Goal: Information Seeking & Learning: Compare options

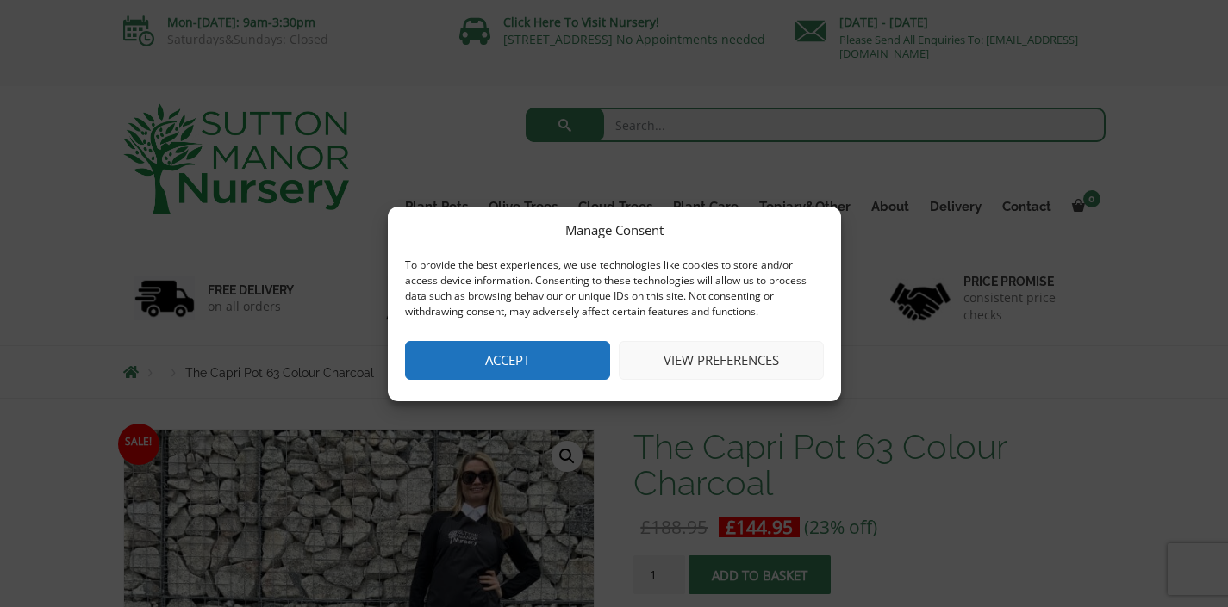
click at [510, 364] on button "Accept" at bounding box center [507, 360] width 205 height 39
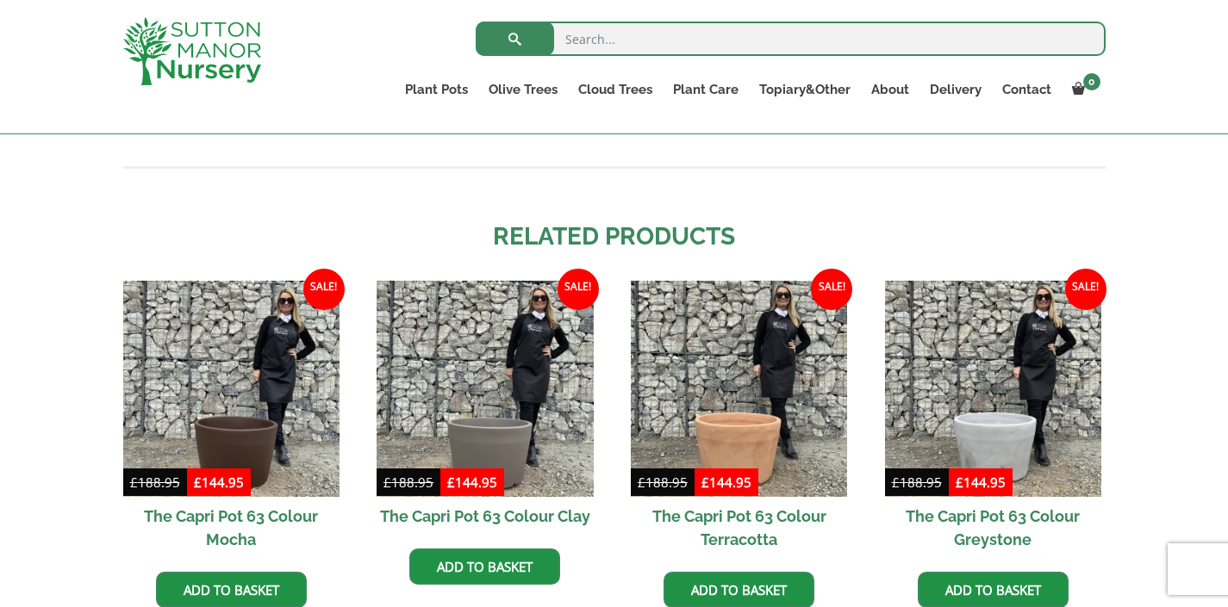
scroll to position [1529, 0]
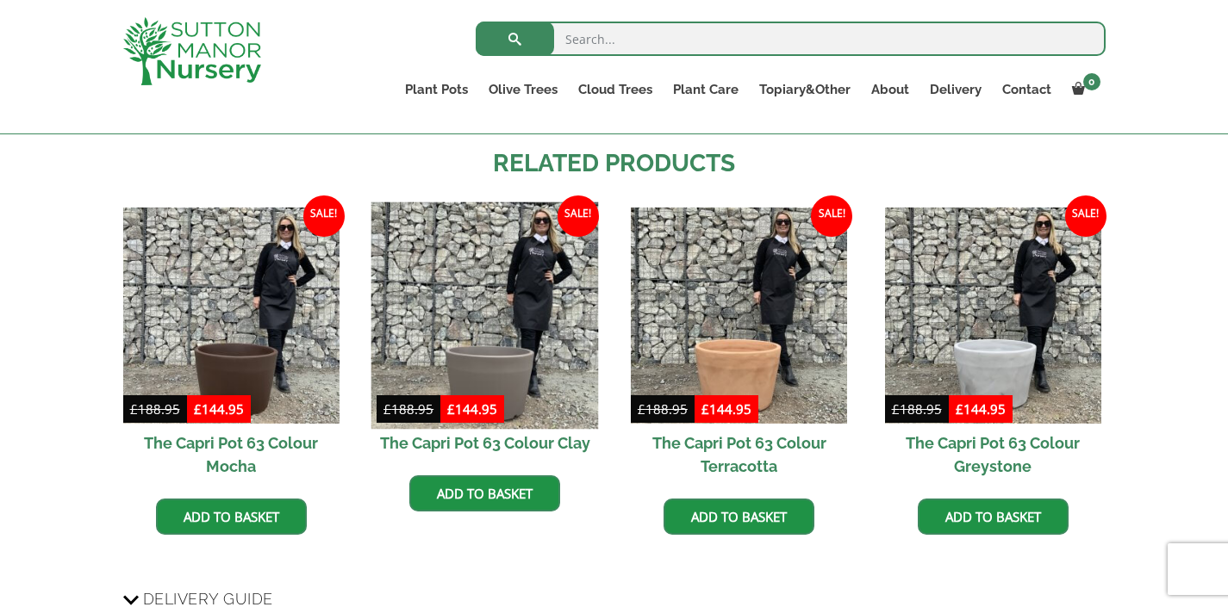
click at [434, 319] on img at bounding box center [484, 315] width 227 height 227
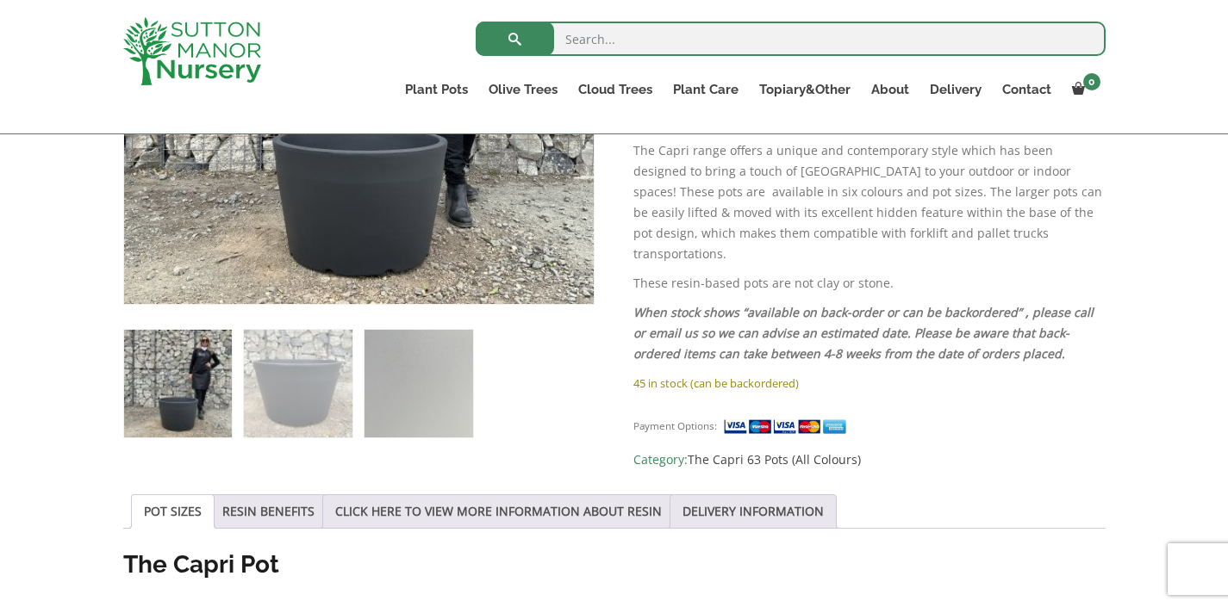
scroll to position [409, 0]
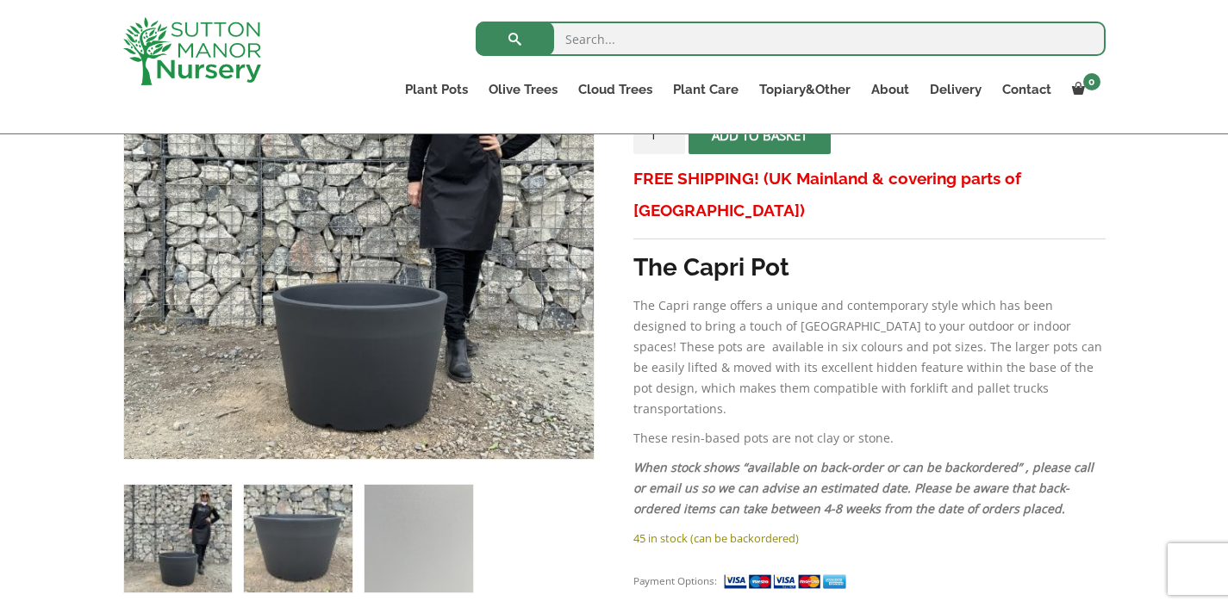
click at [322, 532] on img at bounding box center [298, 539] width 108 height 108
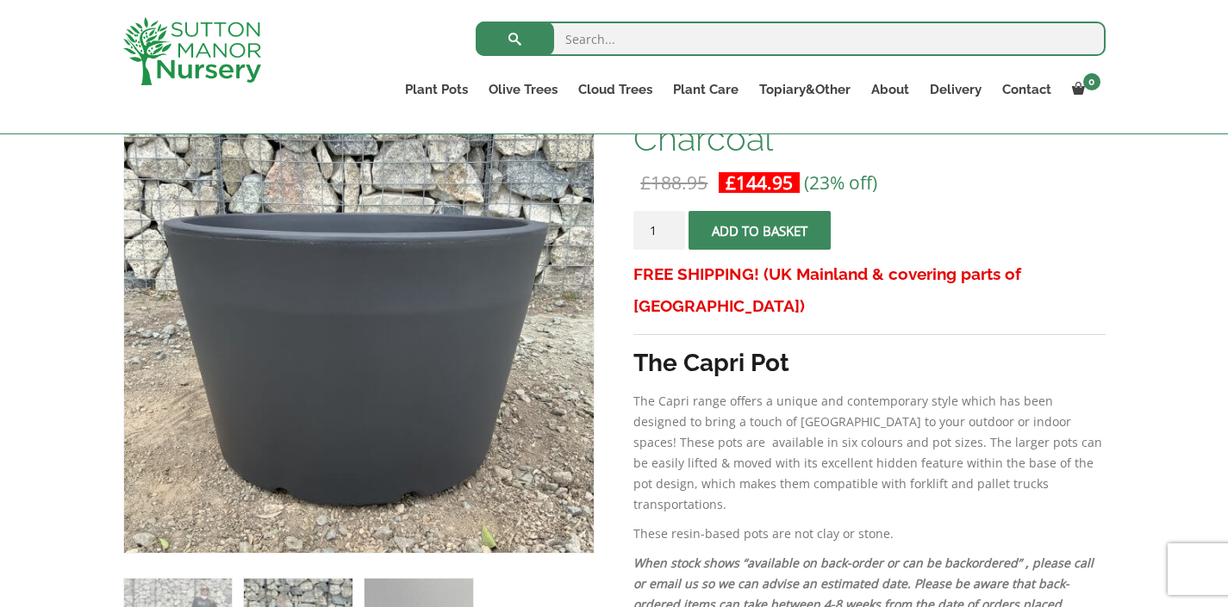
scroll to position [341, 0]
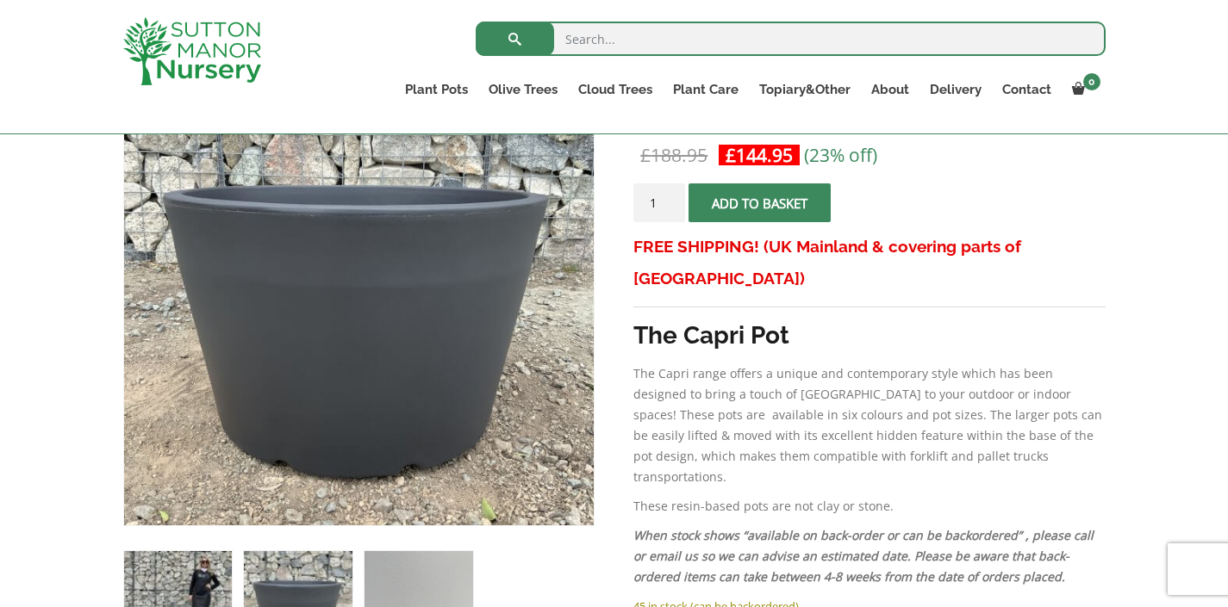
click at [184, 586] on img at bounding box center [178, 605] width 108 height 108
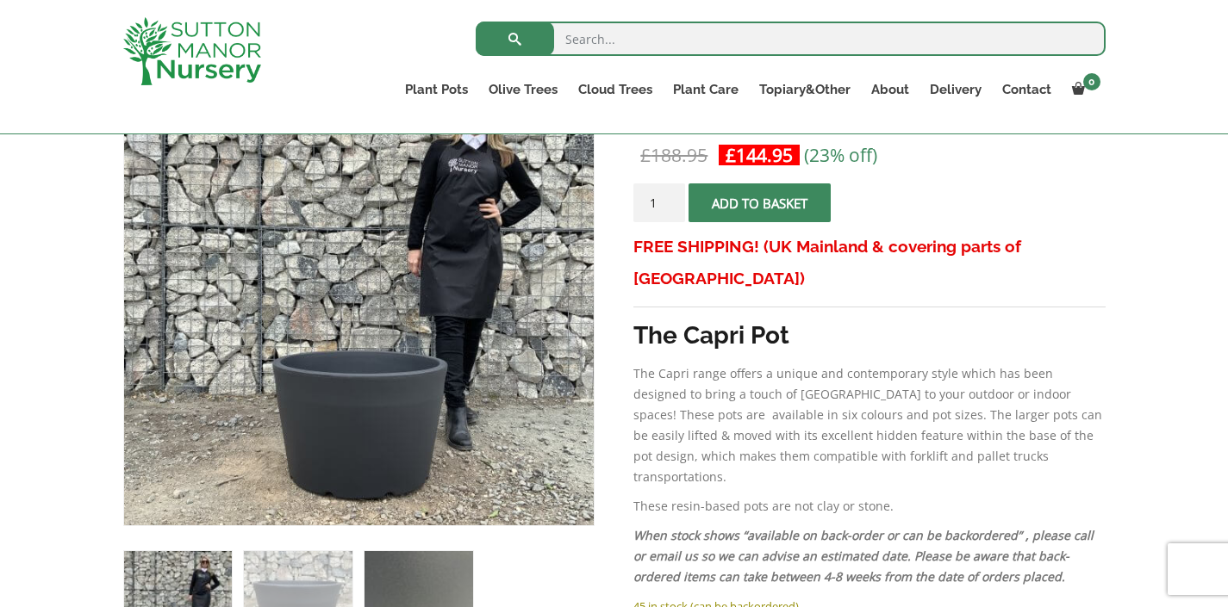
click at [445, 576] on img at bounding box center [418, 605] width 108 height 108
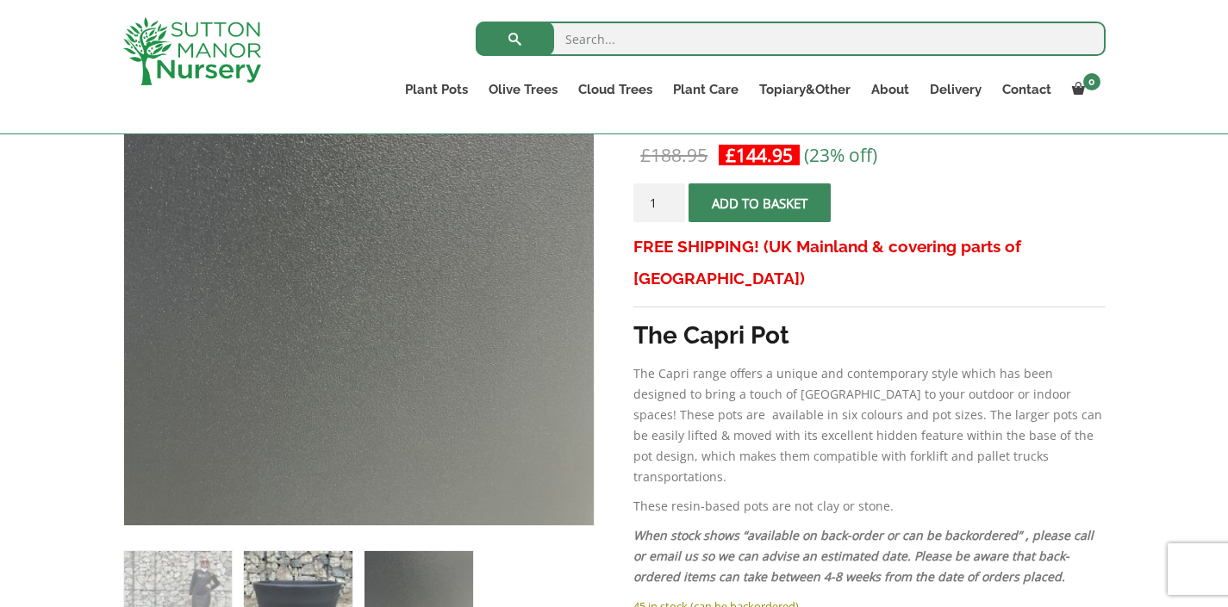
click at [300, 564] on img at bounding box center [298, 605] width 108 height 108
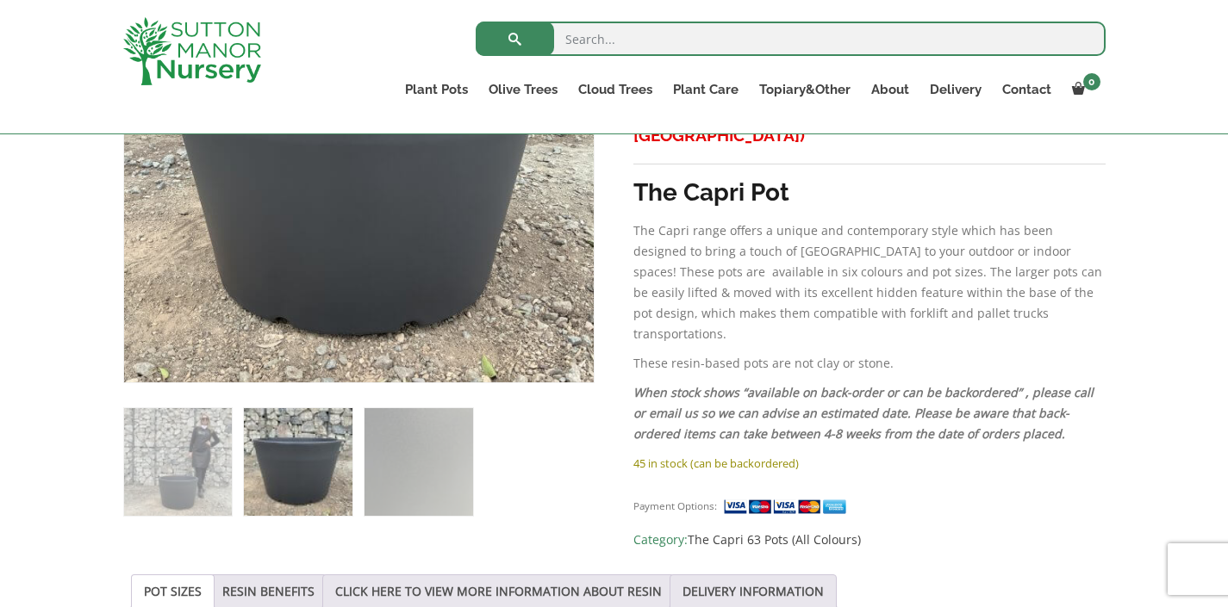
scroll to position [635, 0]
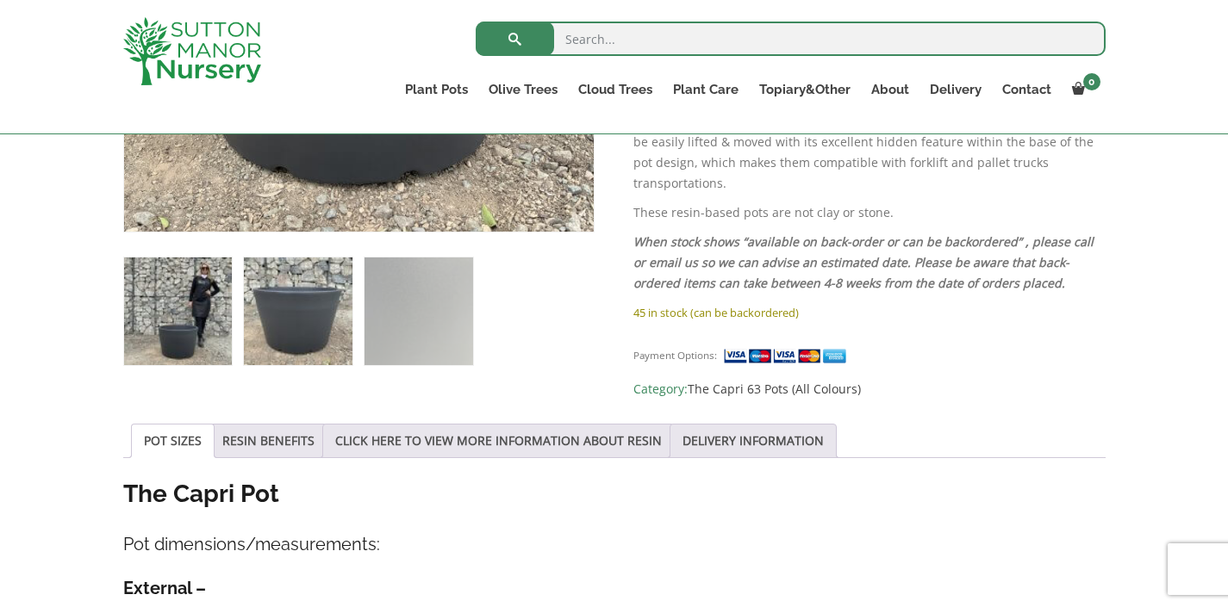
click at [191, 319] on img at bounding box center [178, 312] width 108 height 108
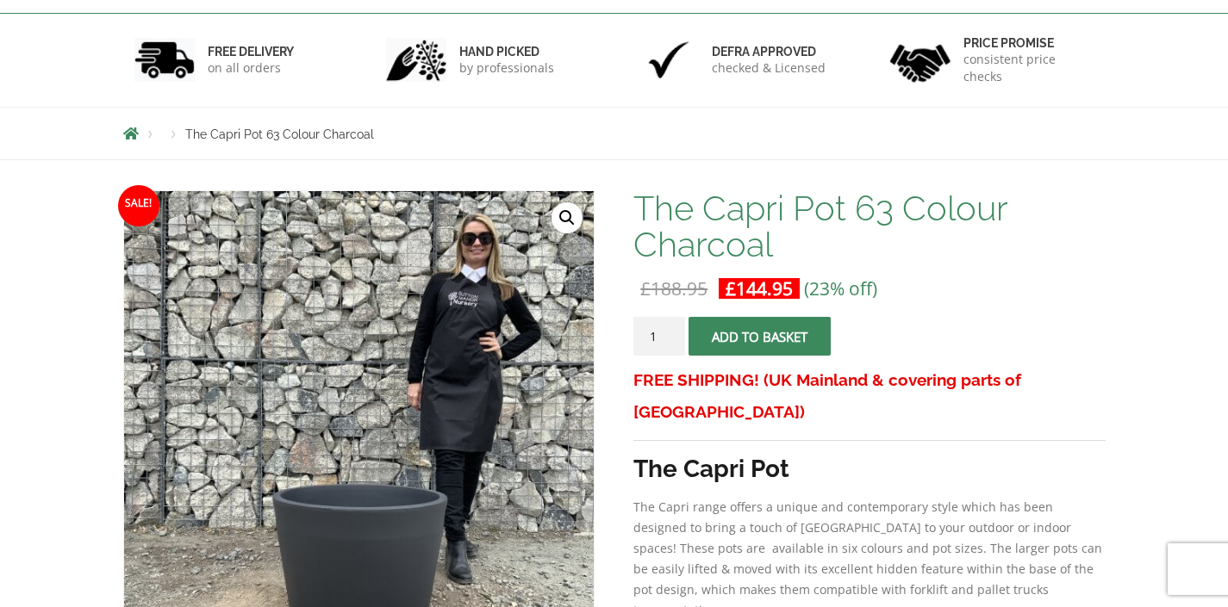
scroll to position [0, 0]
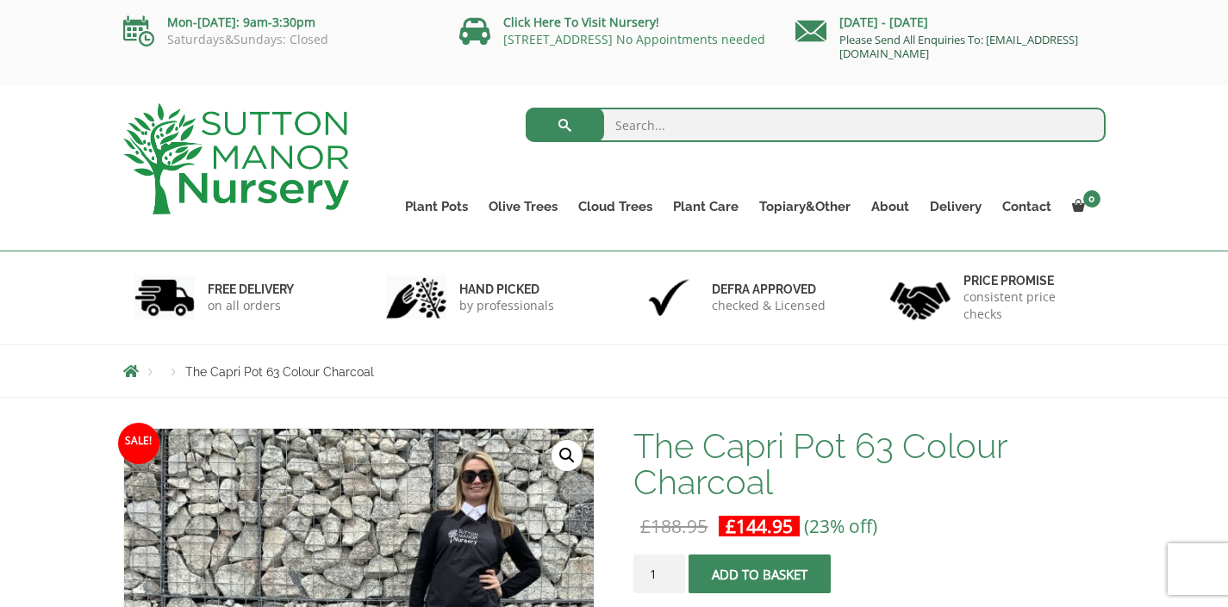
click at [850, 54] on link "Please Send All Enquiries To: [EMAIL_ADDRESS][DOMAIN_NAME]" at bounding box center [958, 46] width 239 height 29
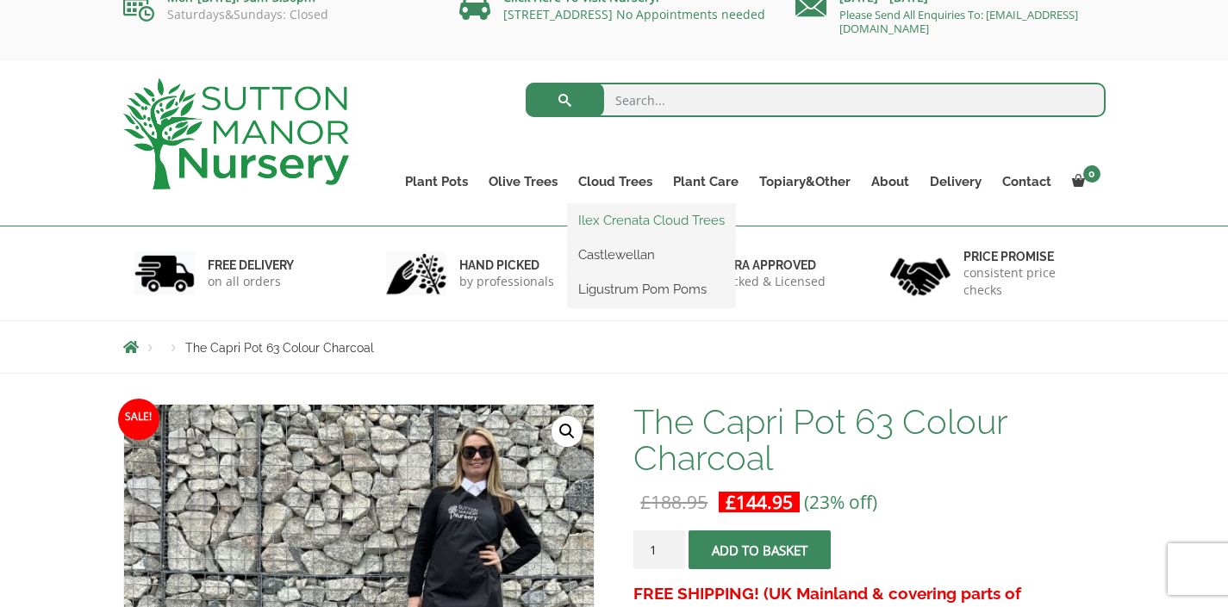
click at [662, 221] on link "Ilex Crenata Cloud Trees" at bounding box center [651, 221] width 167 height 26
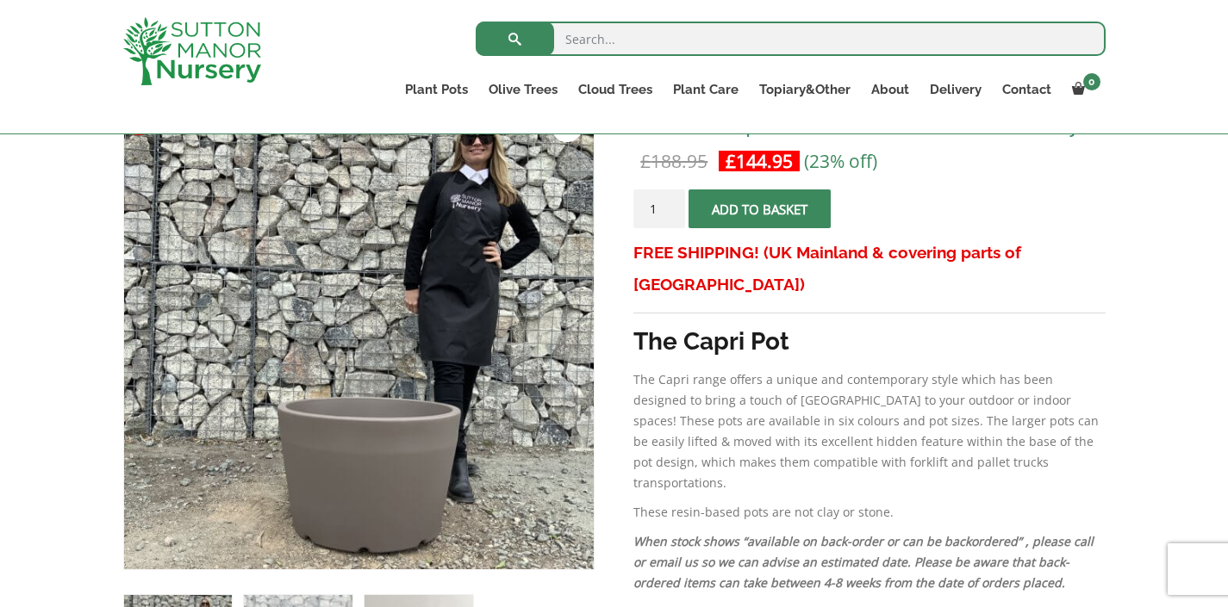
scroll to position [470, 0]
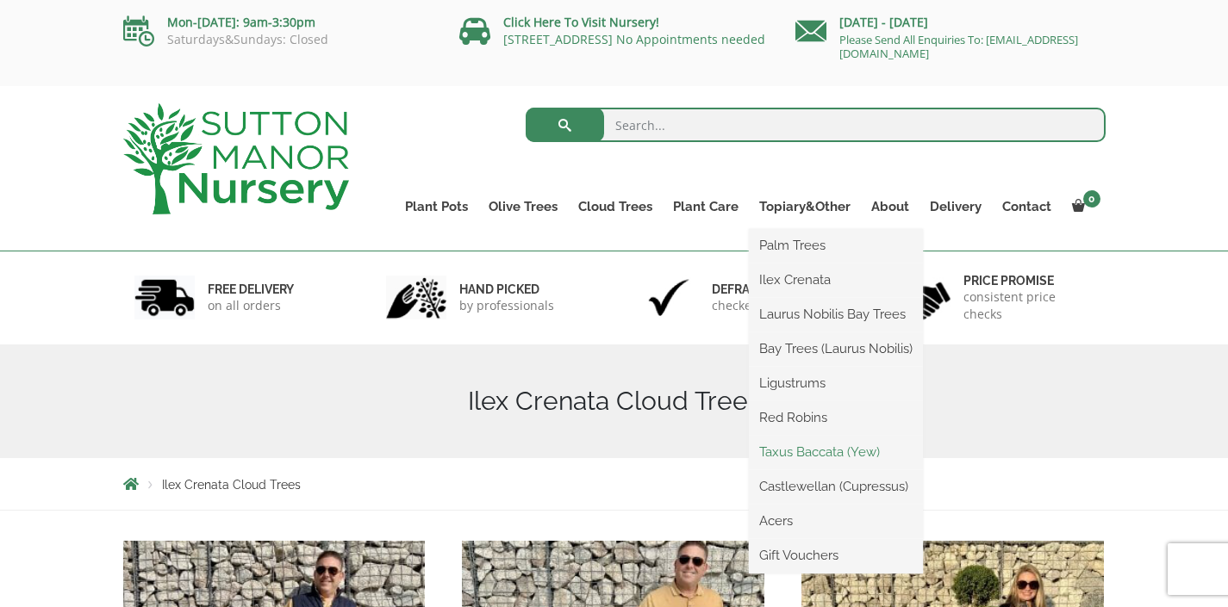
click at [808, 455] on link "Taxus Baccata (Yew)" at bounding box center [836, 452] width 174 height 26
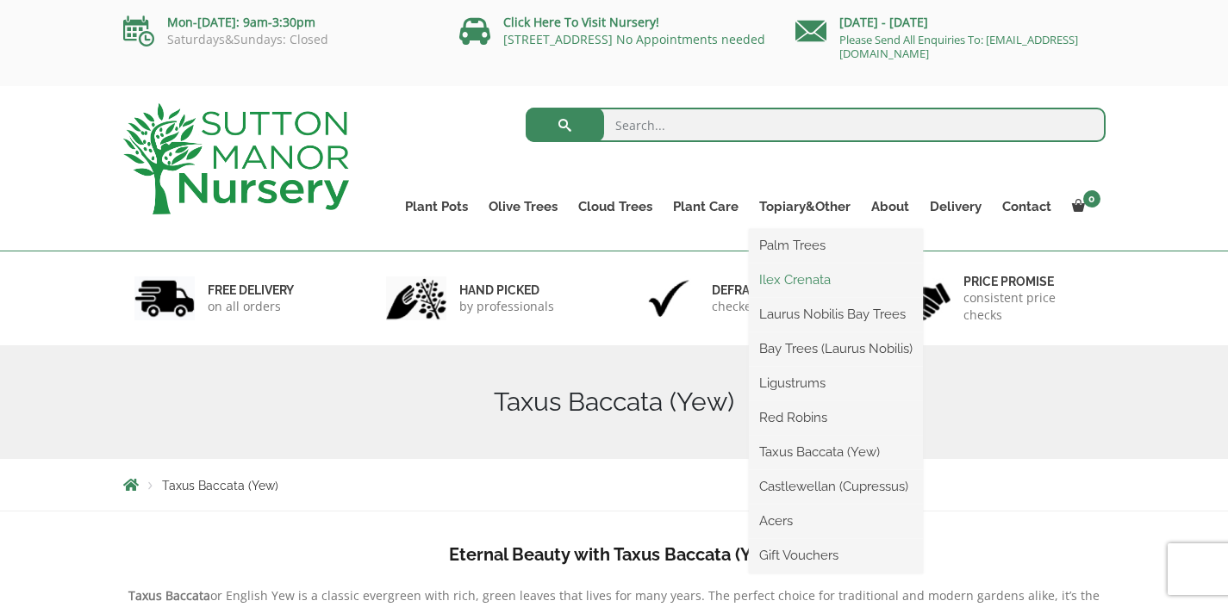
click at [815, 274] on link "Ilex Crenata" at bounding box center [836, 280] width 174 height 26
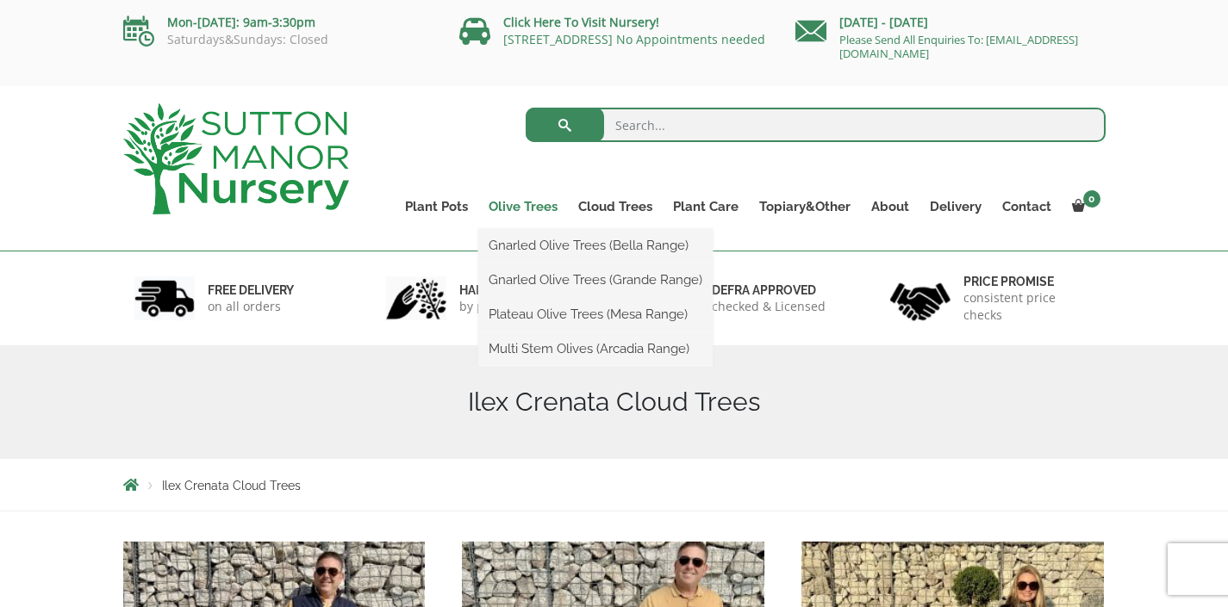
click at [536, 211] on link "Olive Trees" at bounding box center [523, 207] width 90 height 24
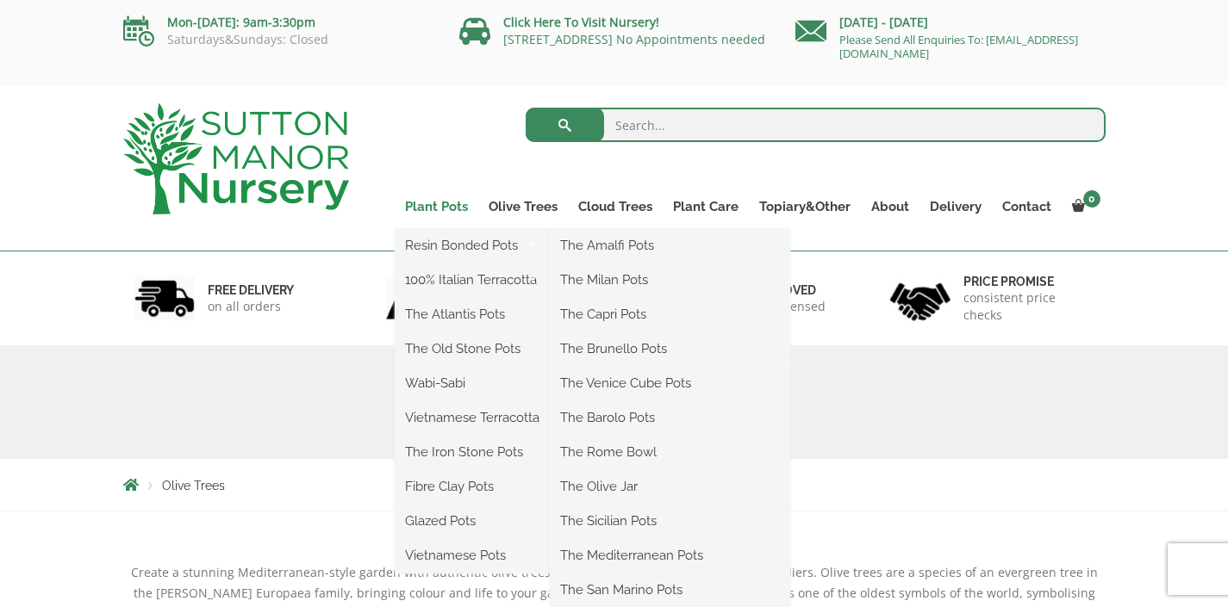
click at [436, 209] on link "Plant Pots" at bounding box center [437, 207] width 84 height 24
click at [437, 204] on link "Plant Pots" at bounding box center [437, 207] width 84 height 24
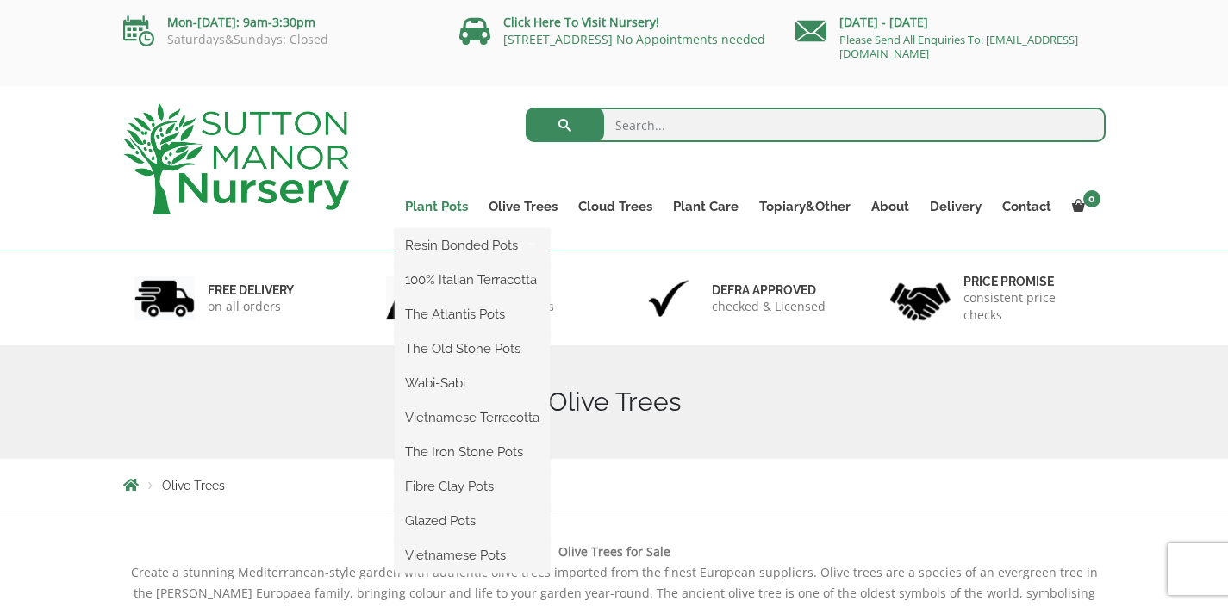
click at [439, 208] on link "Plant Pots" at bounding box center [437, 207] width 84 height 24
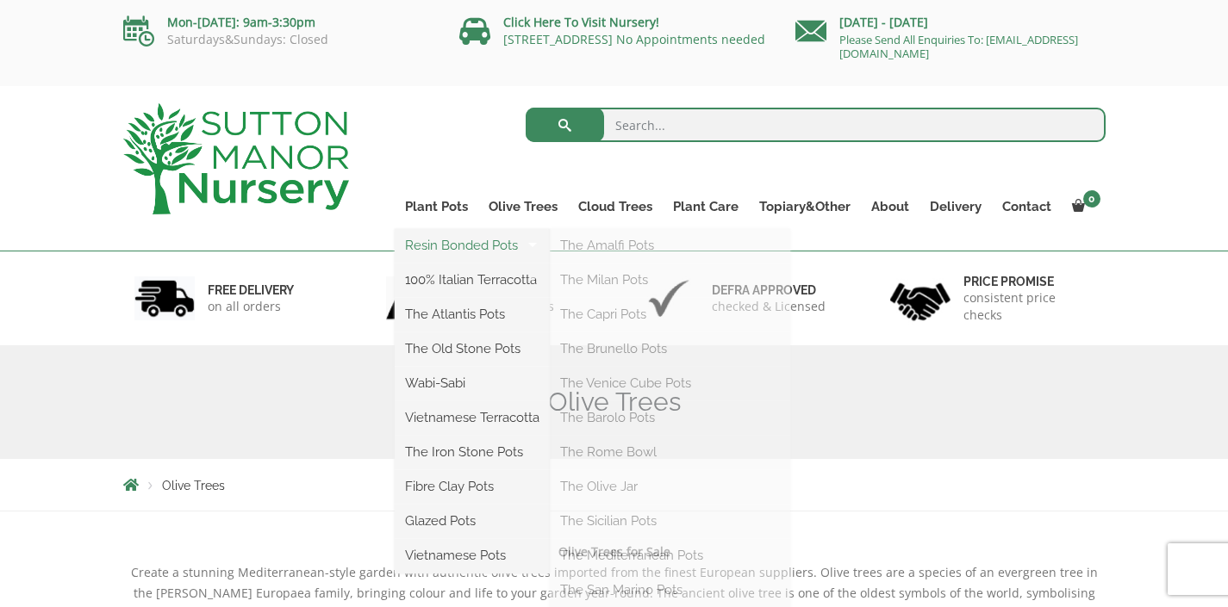
click at [458, 248] on link "Resin Bonded Pots" at bounding box center [472, 246] width 155 height 26
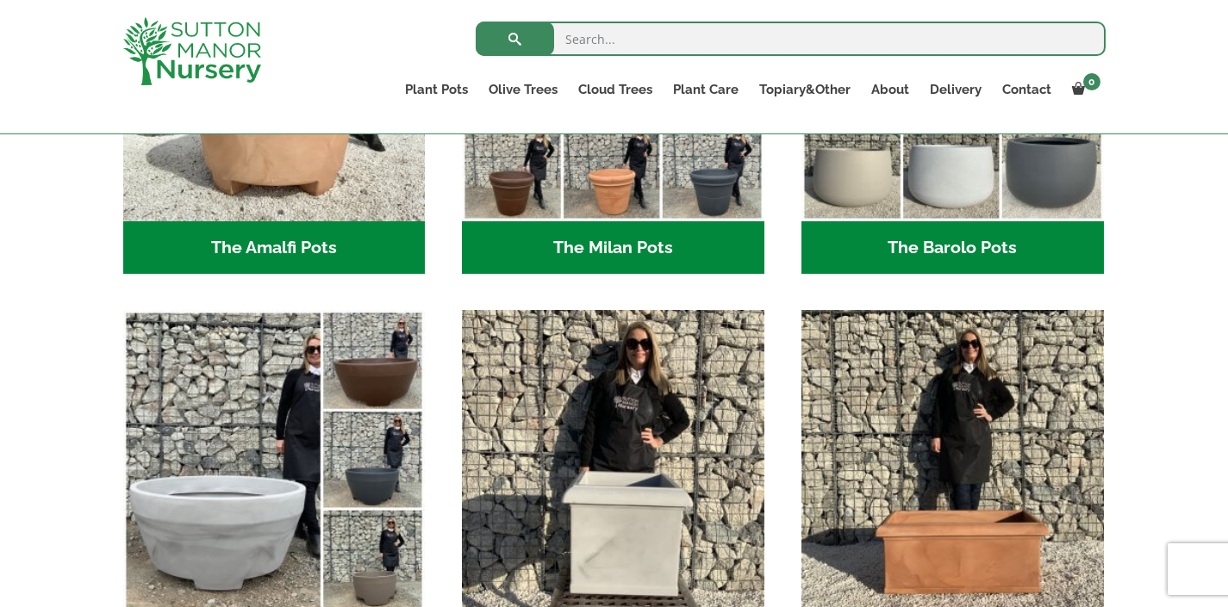
scroll to position [815, 0]
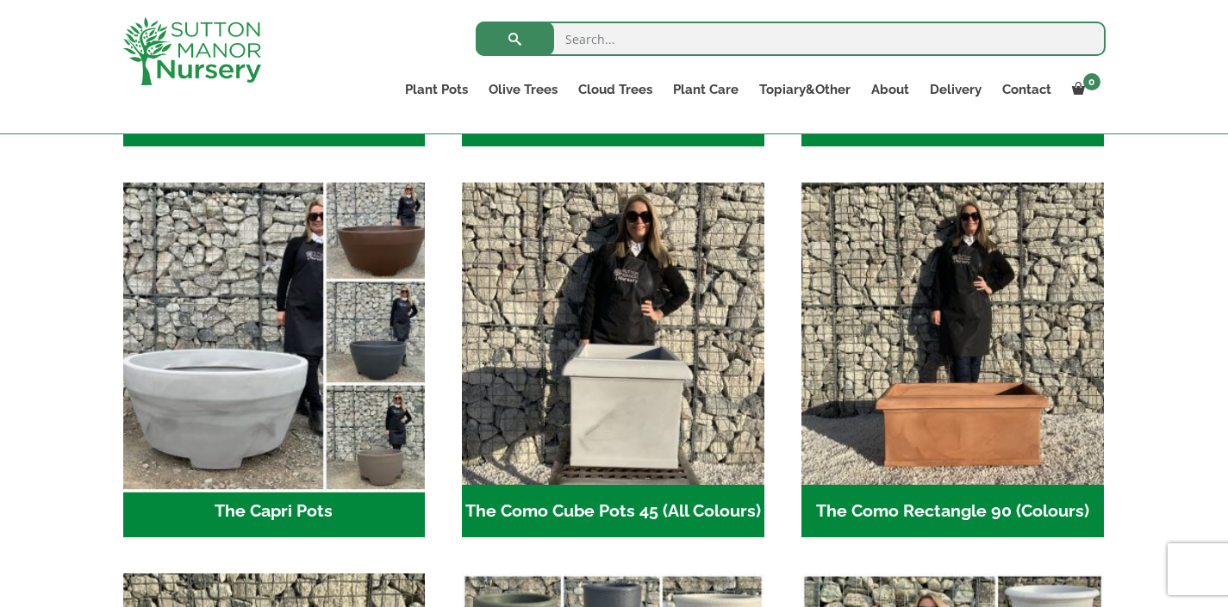
click at [234, 367] on img "Visit product category The Capri Pots" at bounding box center [273, 334] width 317 height 317
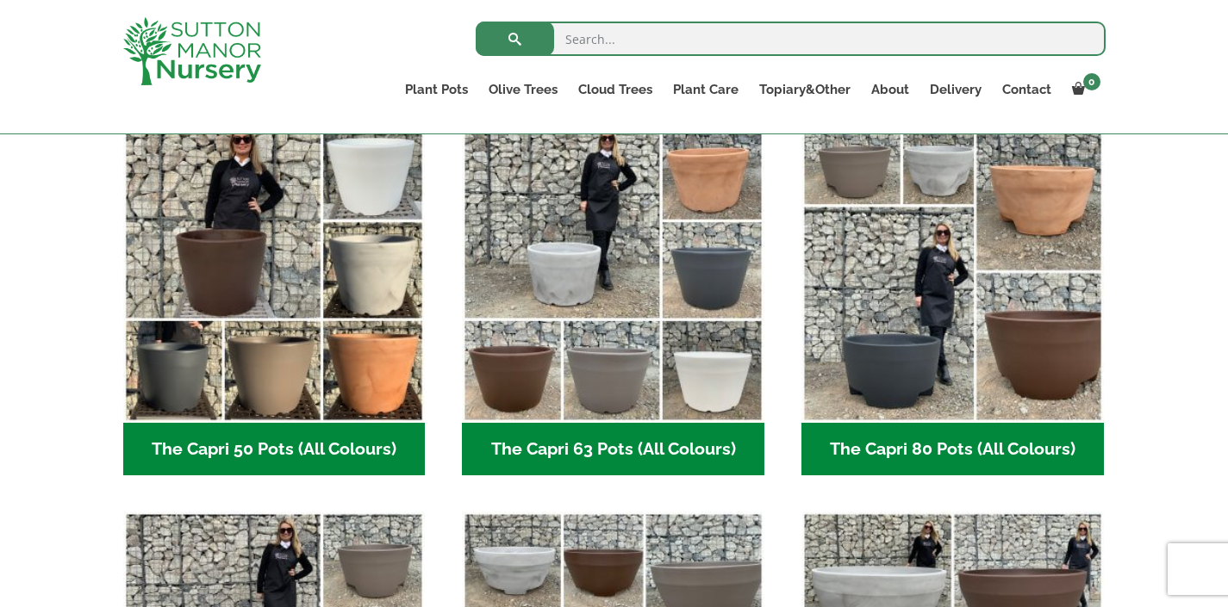
scroll to position [532, 0]
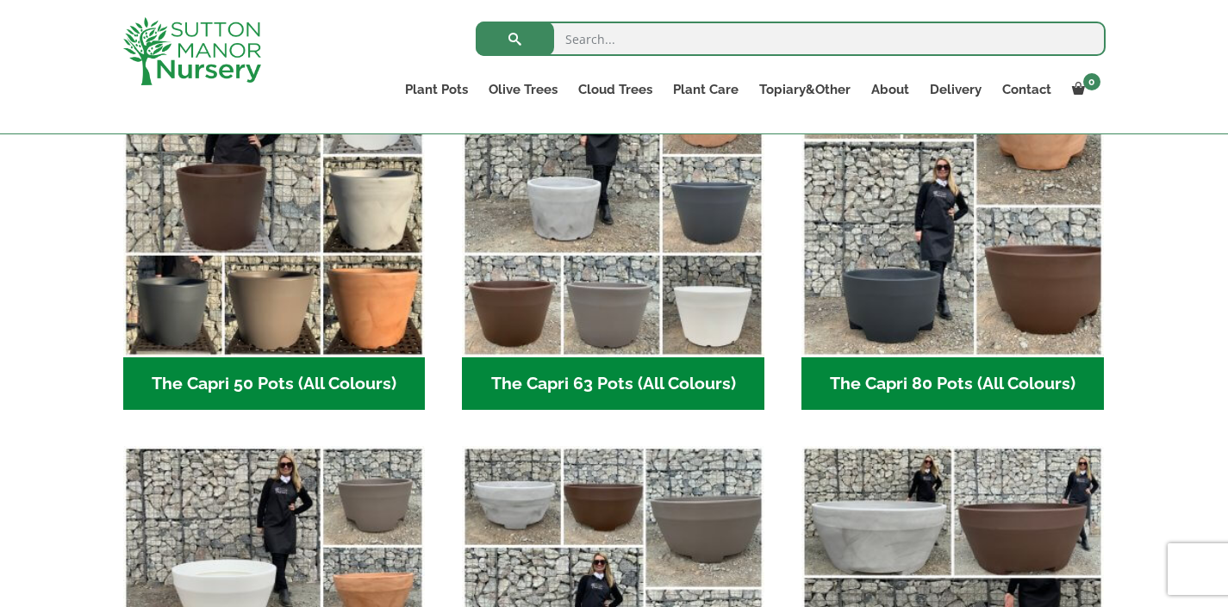
click at [266, 381] on h2 "The Capri 50 Pots (All Colours) (6)" at bounding box center [274, 384] width 302 height 53
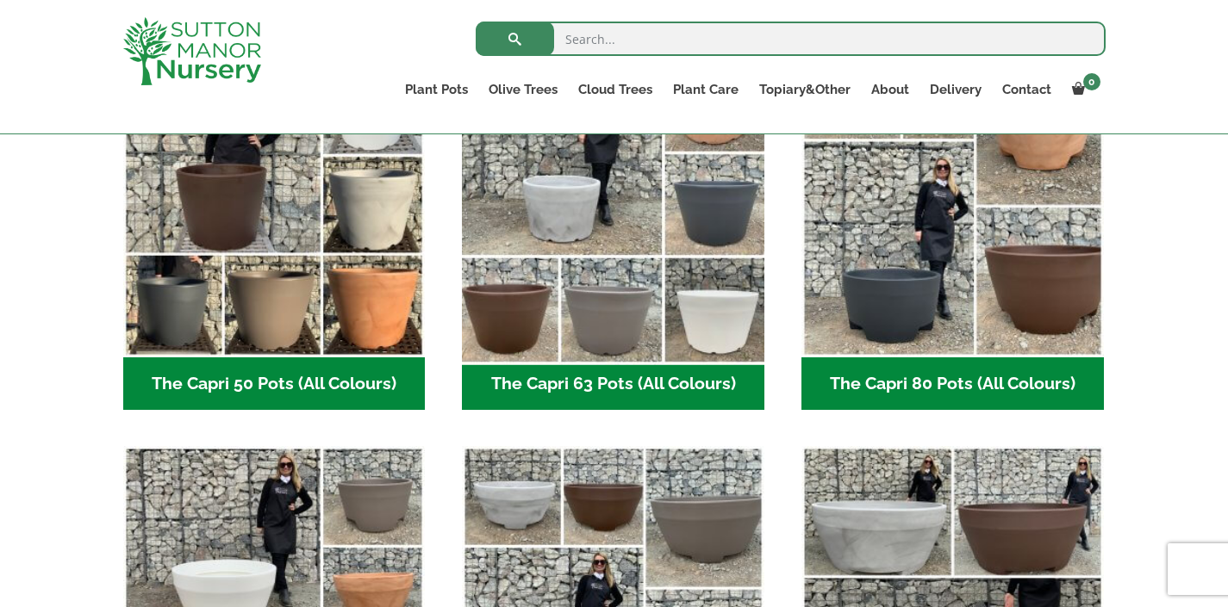
scroll to position [535, 0]
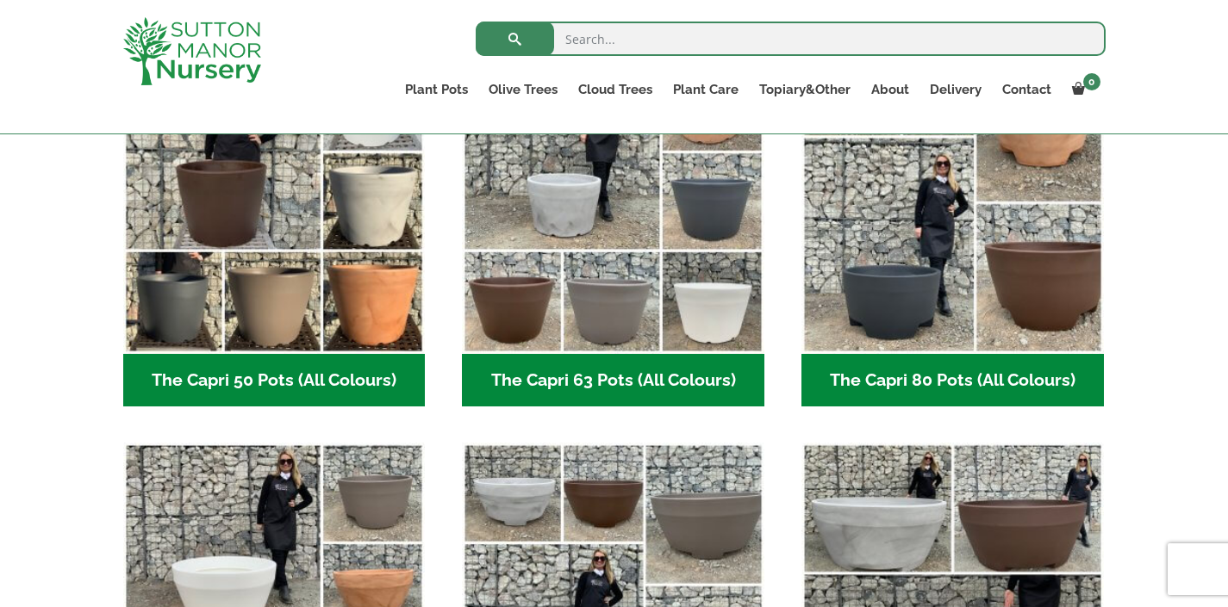
click at [622, 362] on h2 "The Capri 63 Pots (All Colours) (6)" at bounding box center [613, 380] width 302 height 53
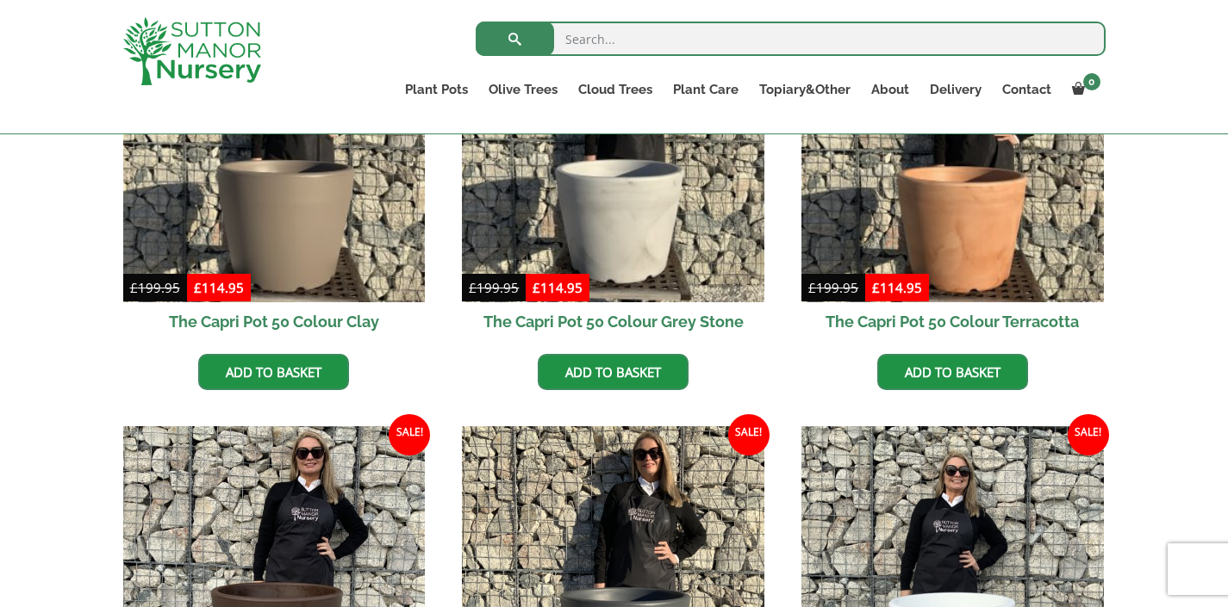
scroll to position [713, 0]
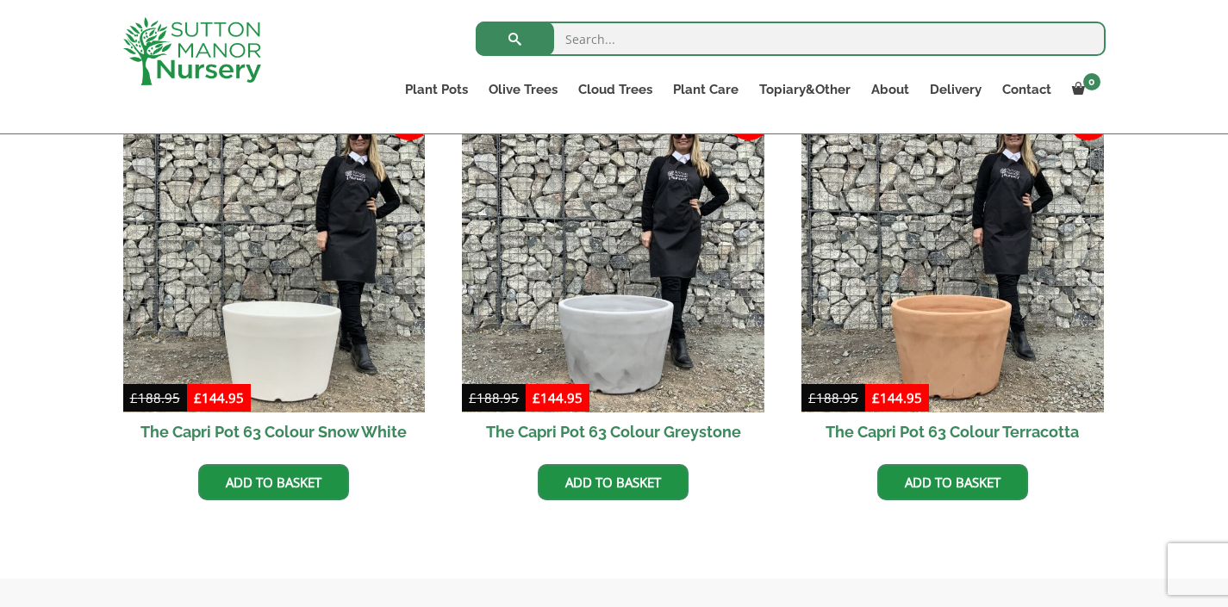
scroll to position [1224, 0]
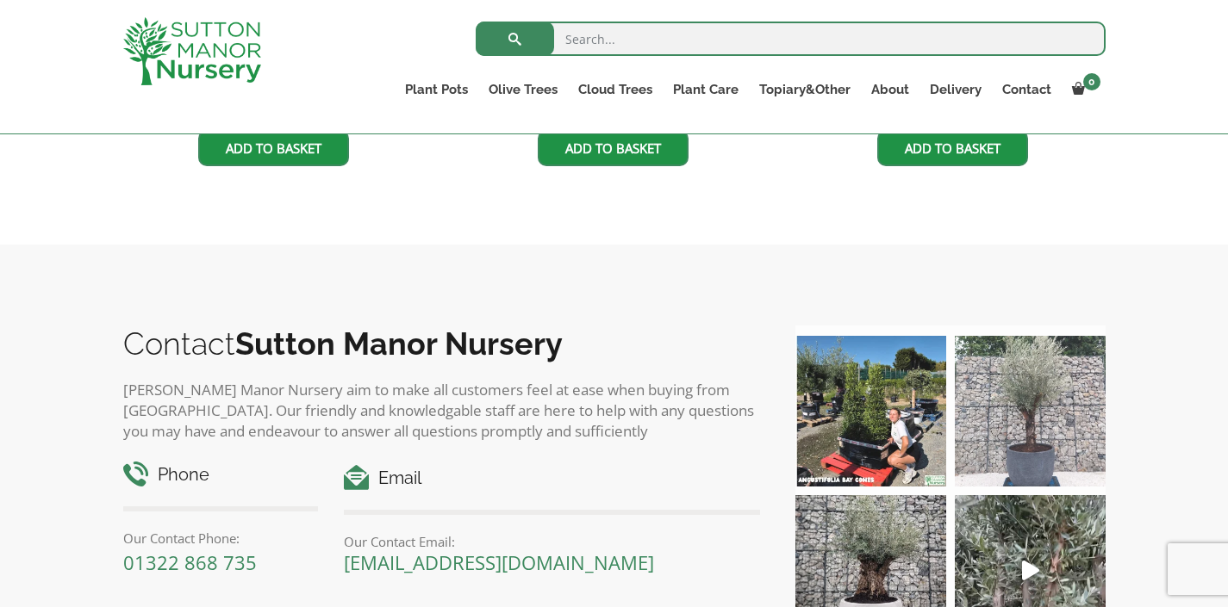
click at [1045, 404] on img at bounding box center [1030, 411] width 151 height 151
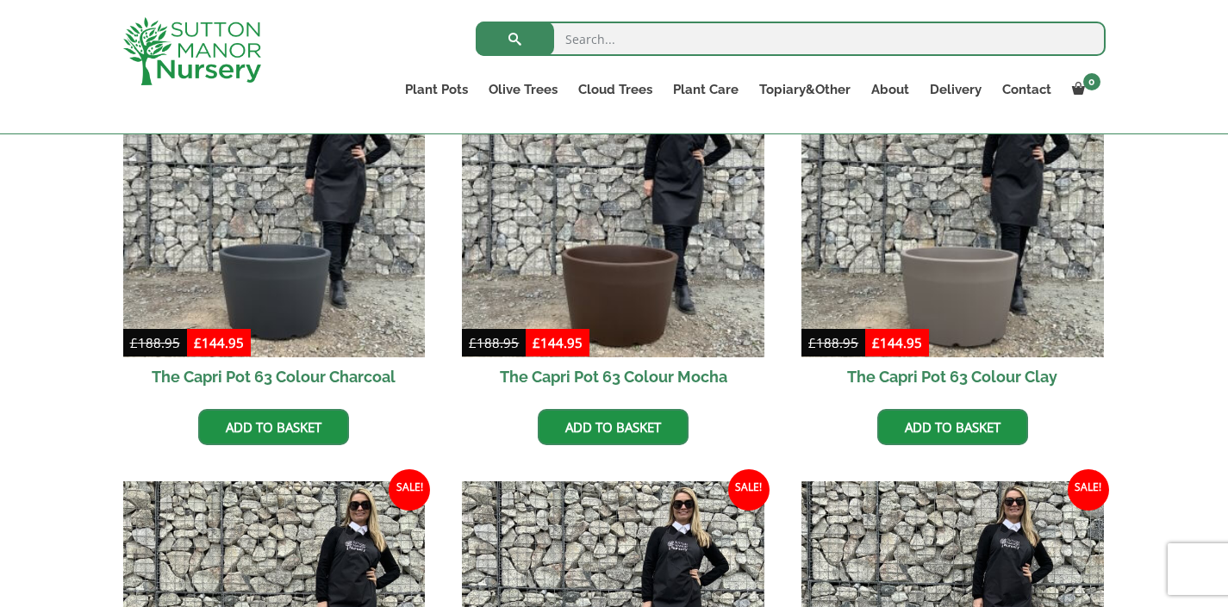
scroll to position [460, 0]
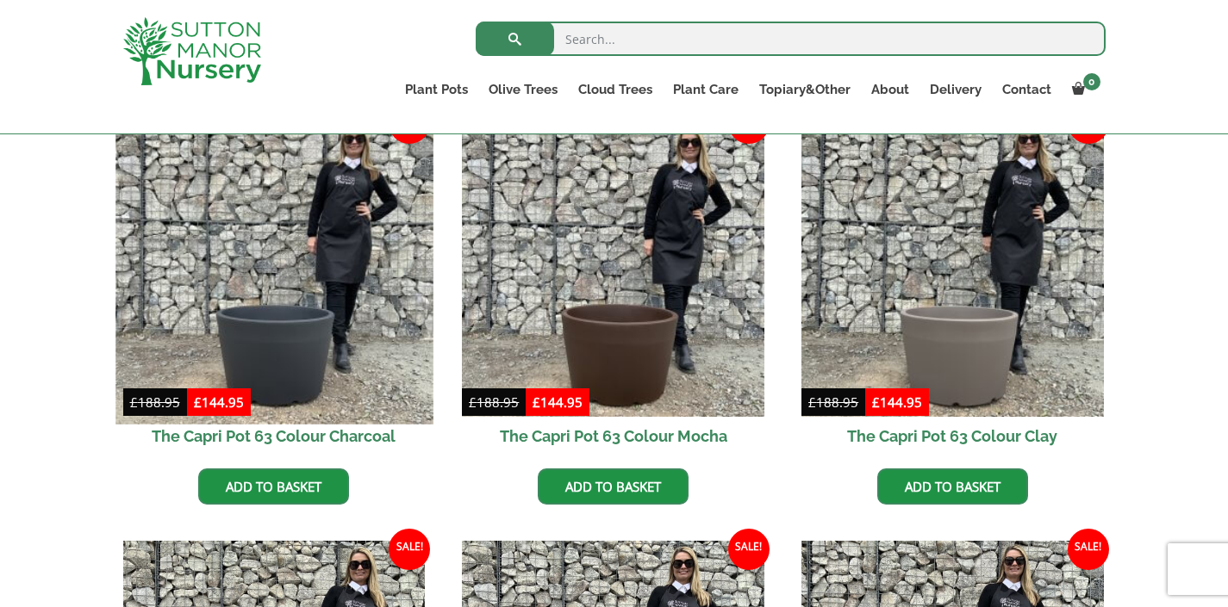
click at [259, 369] on img at bounding box center [273, 265] width 317 height 317
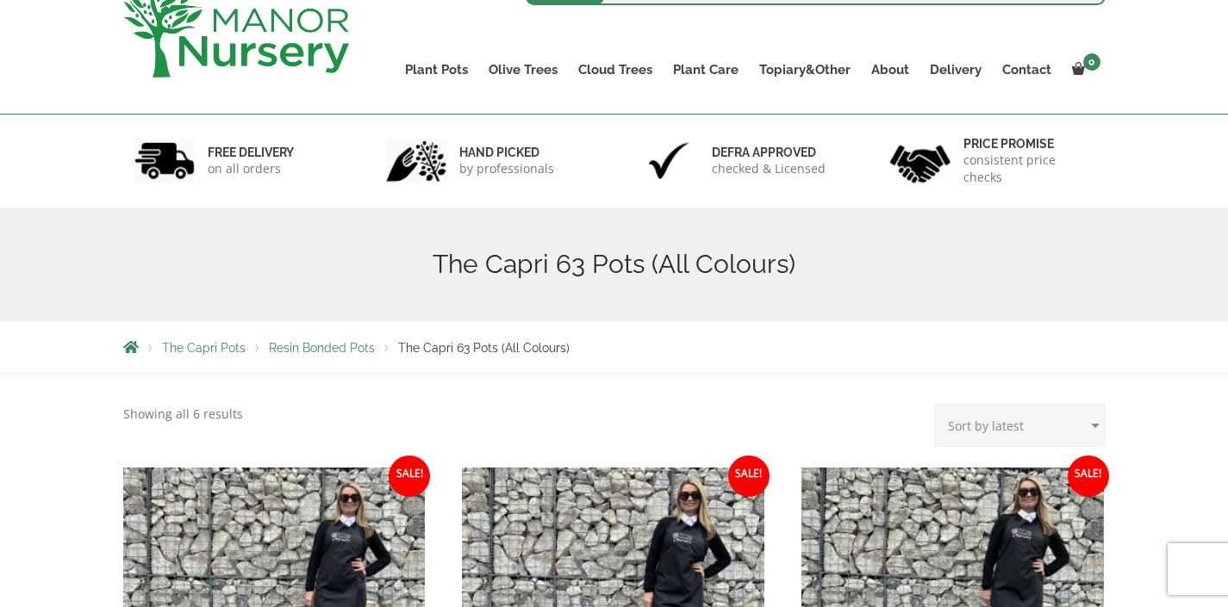
scroll to position [0, 0]
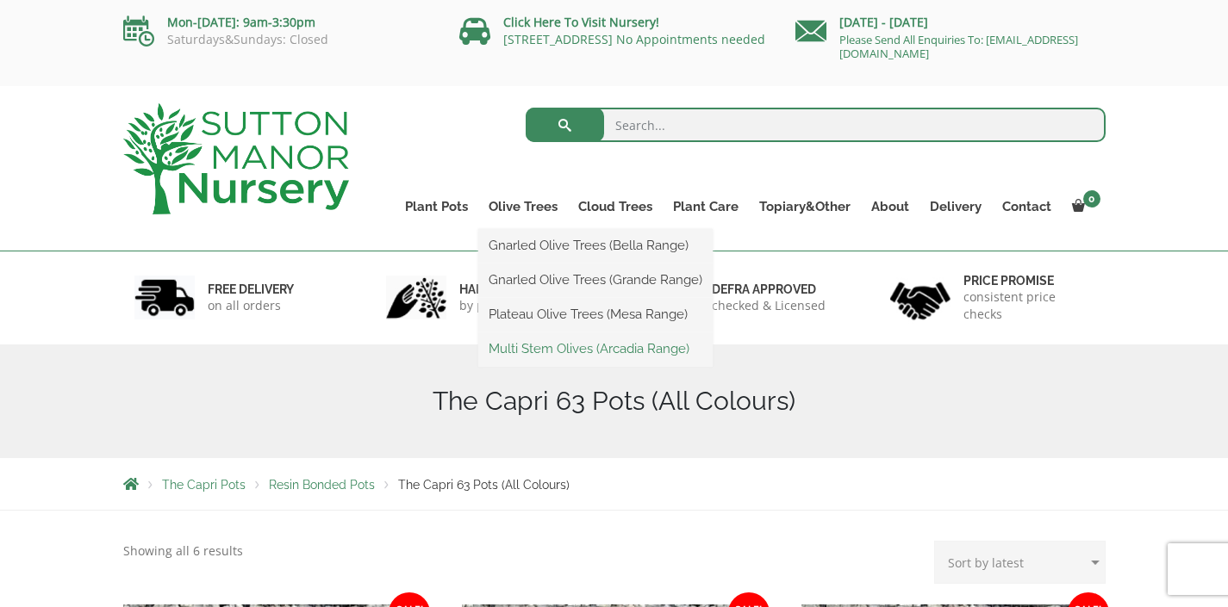
click at [632, 346] on link "Multi Stem Olives (Arcadia Range)" at bounding box center [595, 349] width 234 height 26
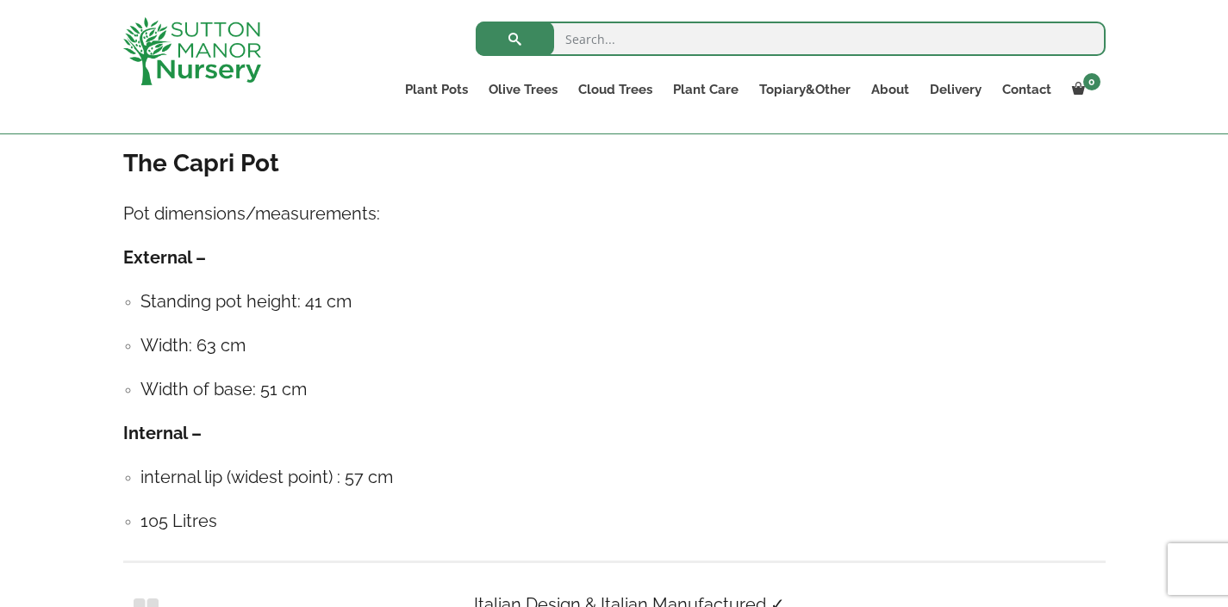
scroll to position [956, 0]
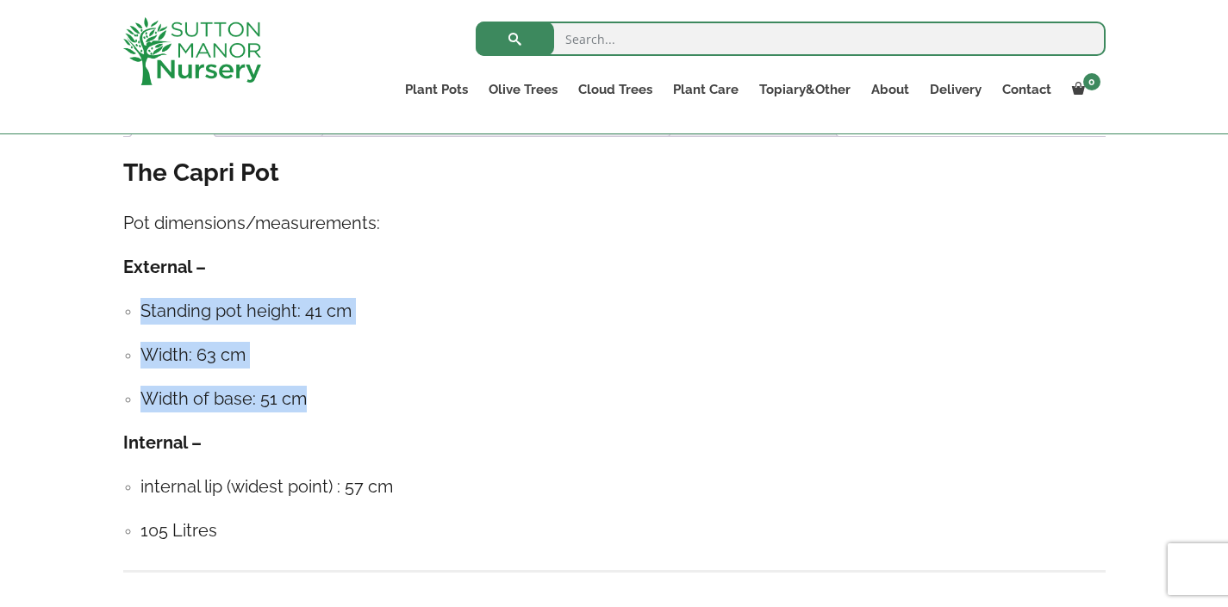
drag, startPoint x: 187, startPoint y: 380, endPoint x: 117, endPoint y: 300, distance: 106.3
click at [117, 300] on div "Sale! 🔍 The Capri Pot 63 Colour Charcoal £ 188.95 Original price was: £188.95. …" at bounding box center [614, 325] width 1008 height 1793
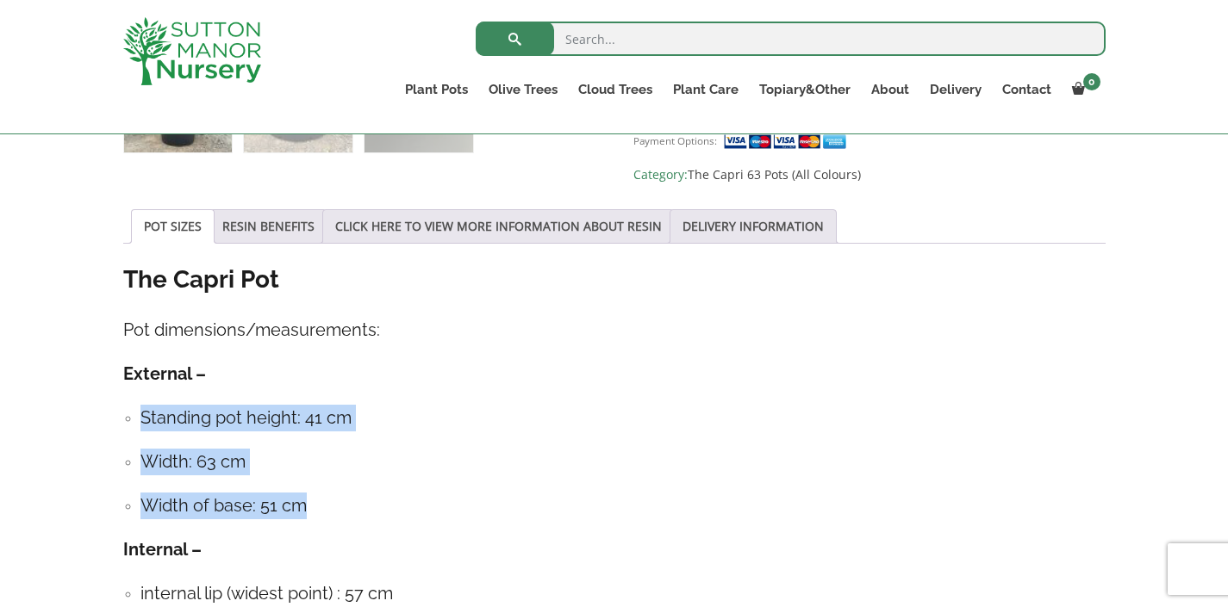
scroll to position [439, 0]
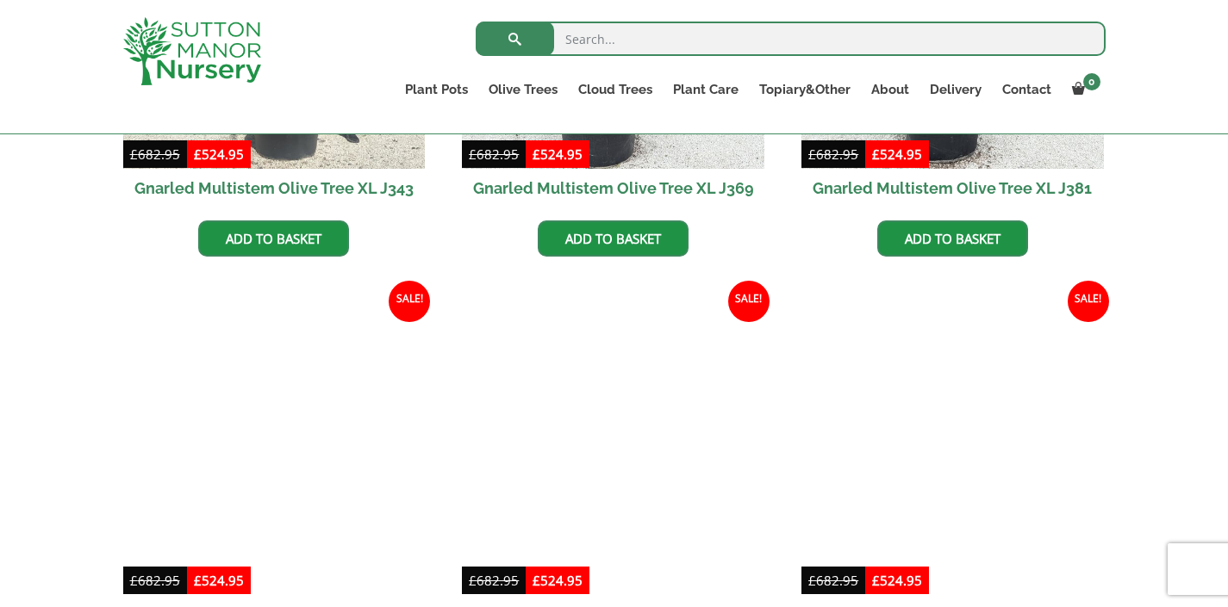
scroll to position [3157, 0]
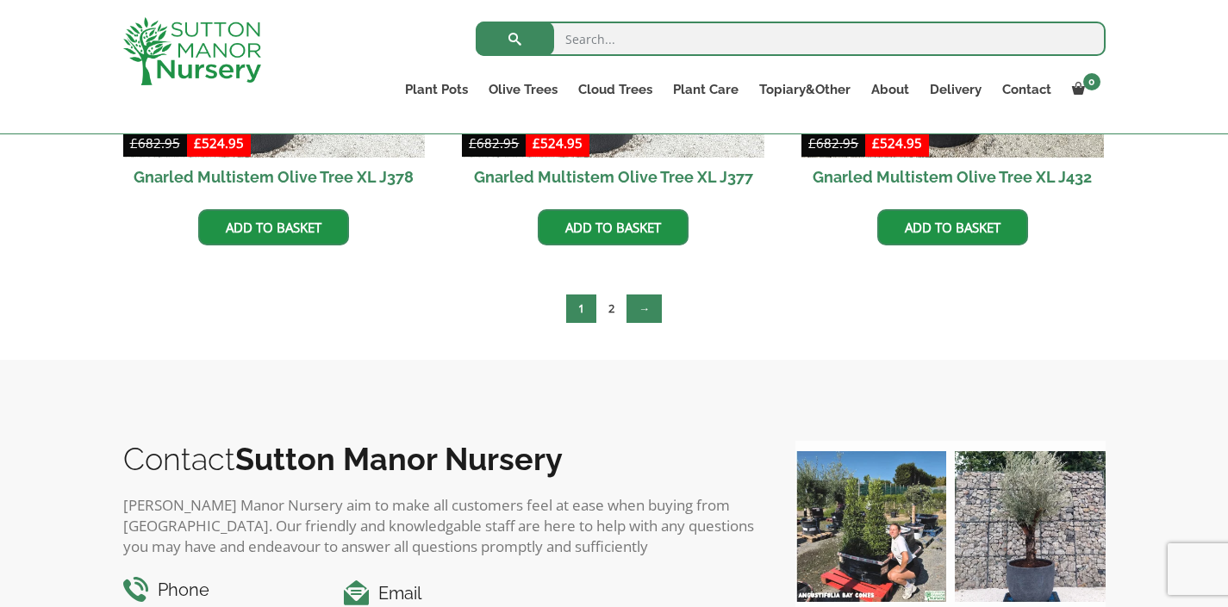
click at [645, 310] on link "→" at bounding box center [643, 309] width 35 height 28
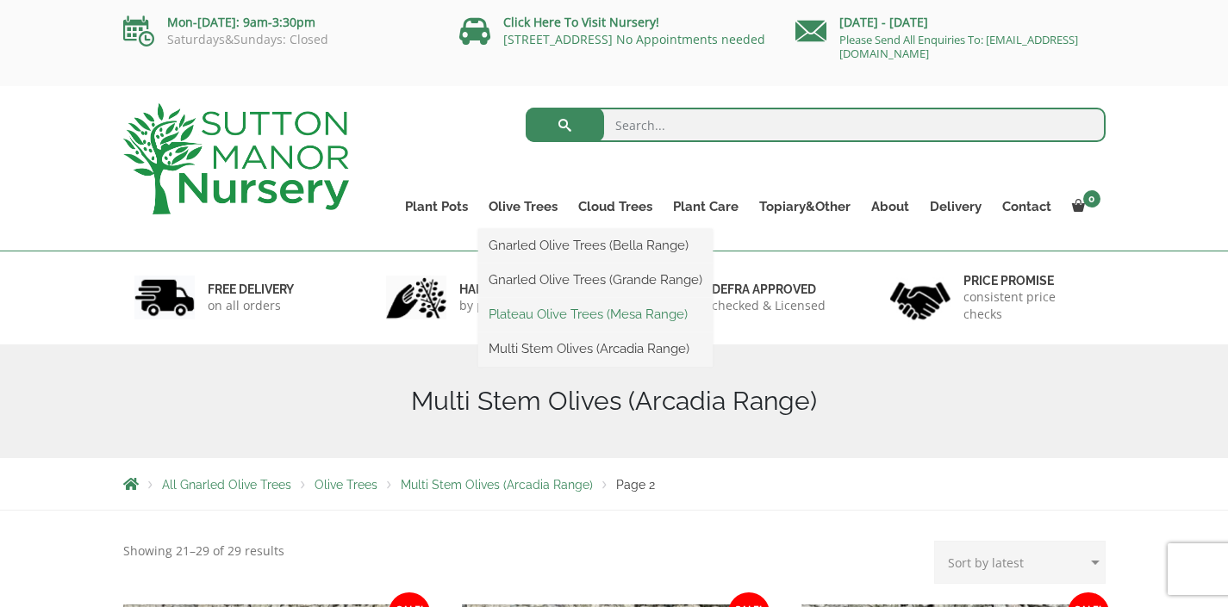
click at [650, 318] on link "Plateau Olive Trees (Mesa Range)" at bounding box center [595, 315] width 234 height 26
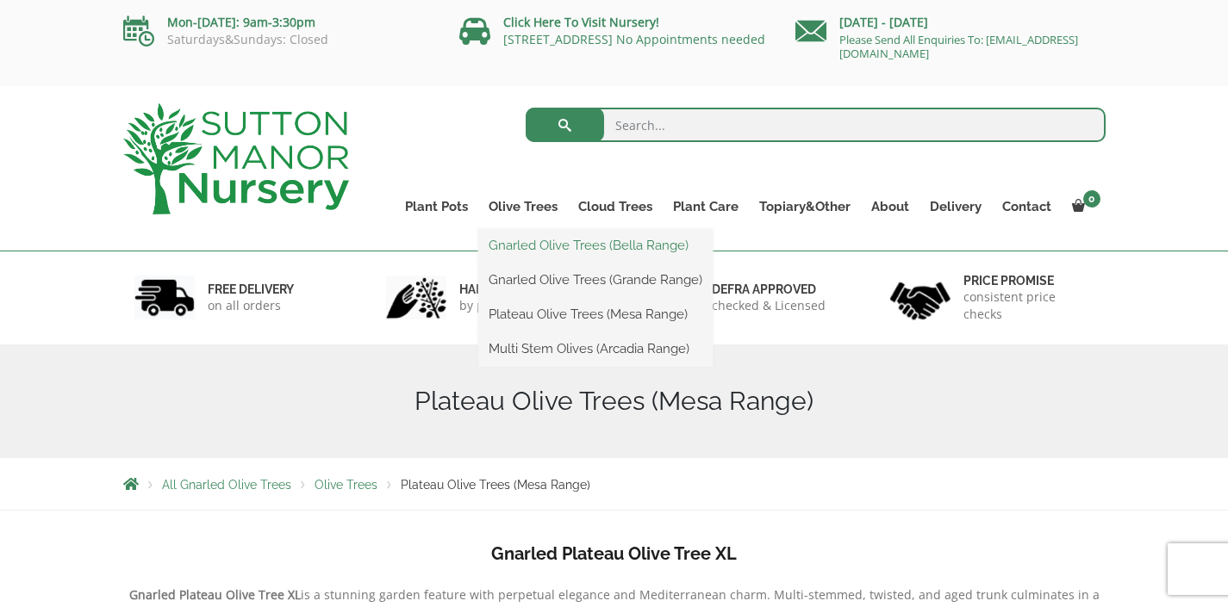
click at [539, 247] on link "Gnarled Olive Trees (Bella Range)" at bounding box center [595, 246] width 234 height 26
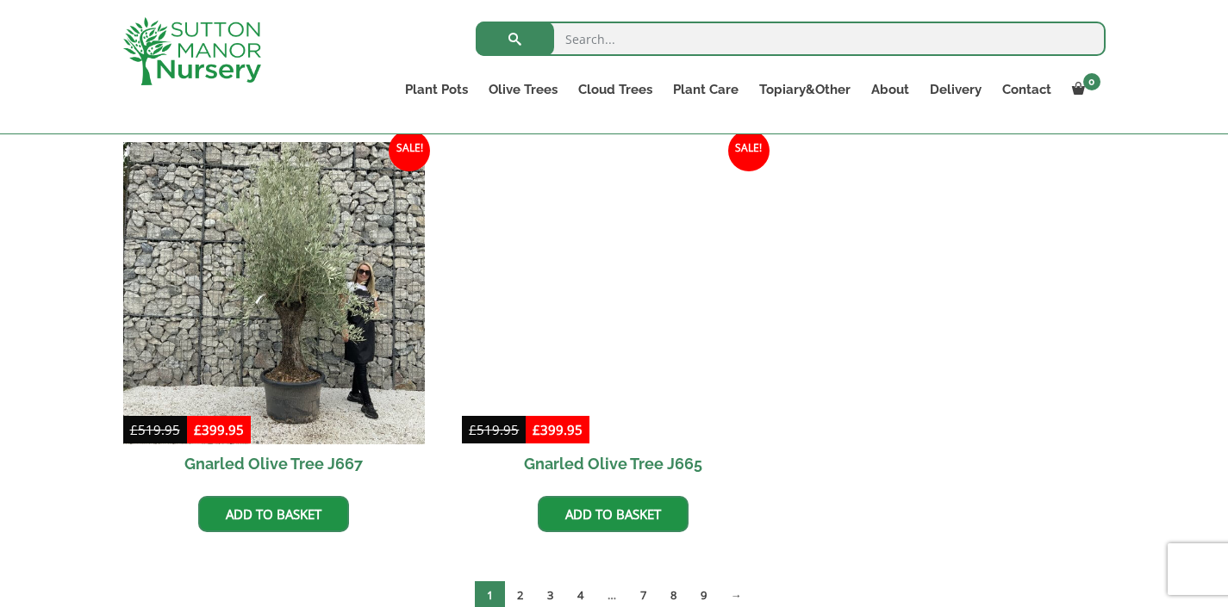
scroll to position [1423, 0]
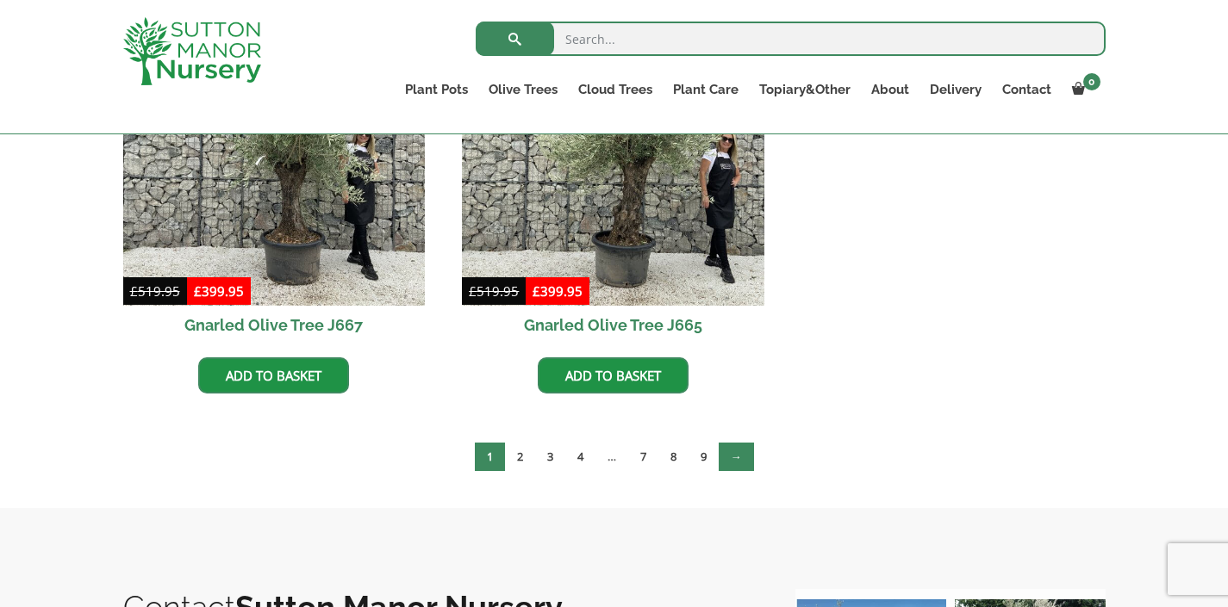
click at [732, 453] on link "→" at bounding box center [736, 457] width 35 height 28
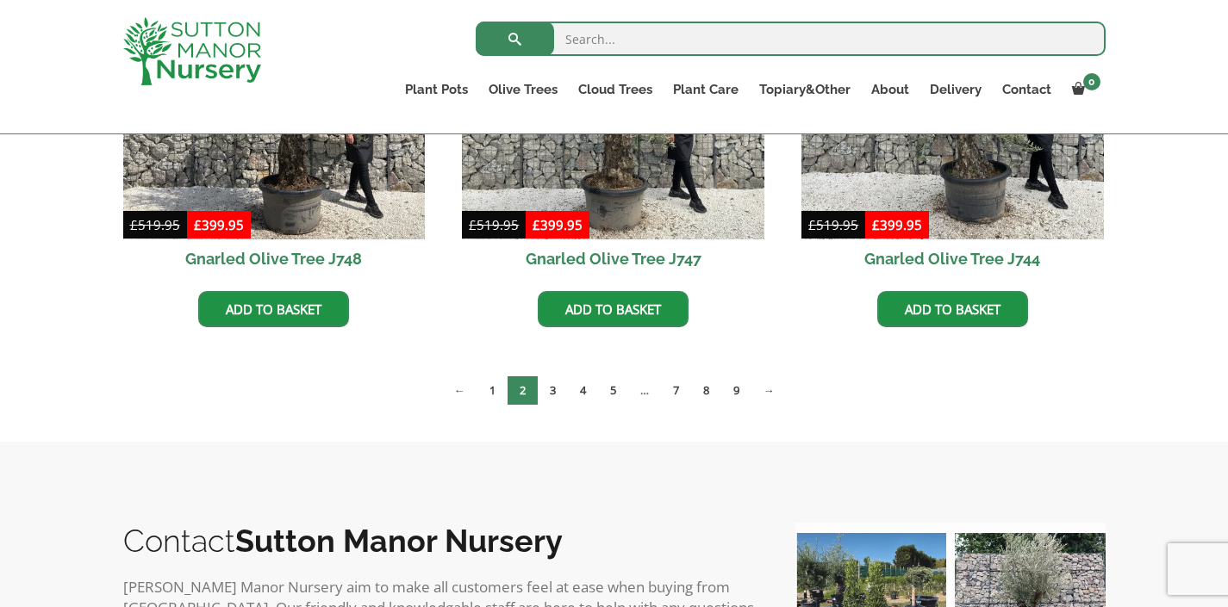
scroll to position [1625, 0]
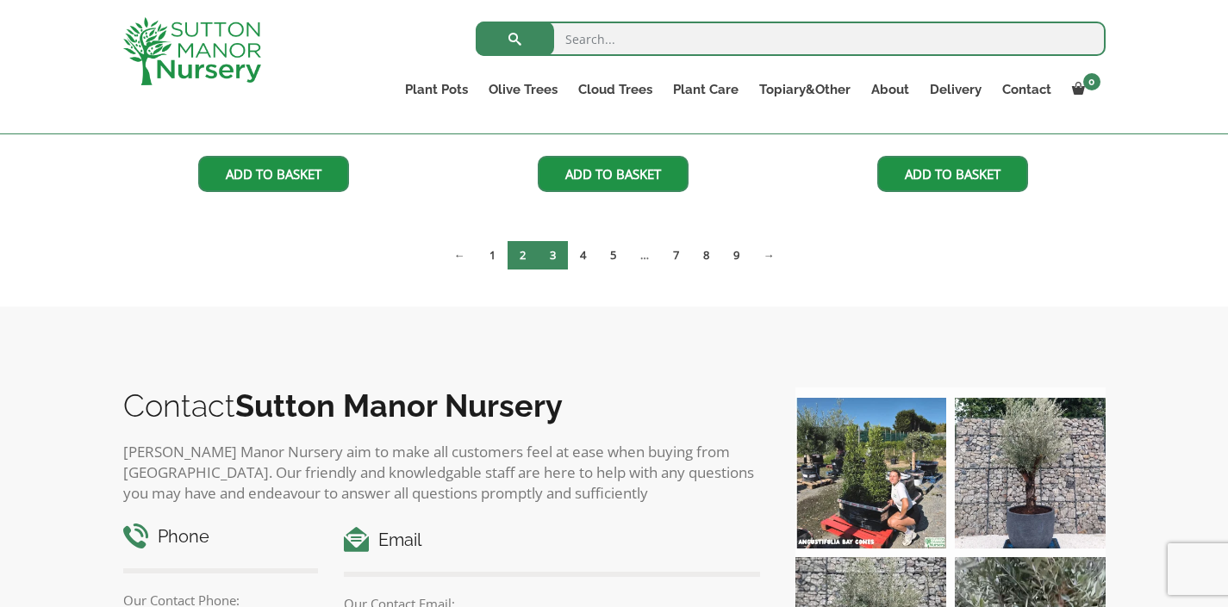
click at [544, 246] on link "3" at bounding box center [553, 255] width 30 height 28
